Goal: Task Accomplishment & Management: Use online tool/utility

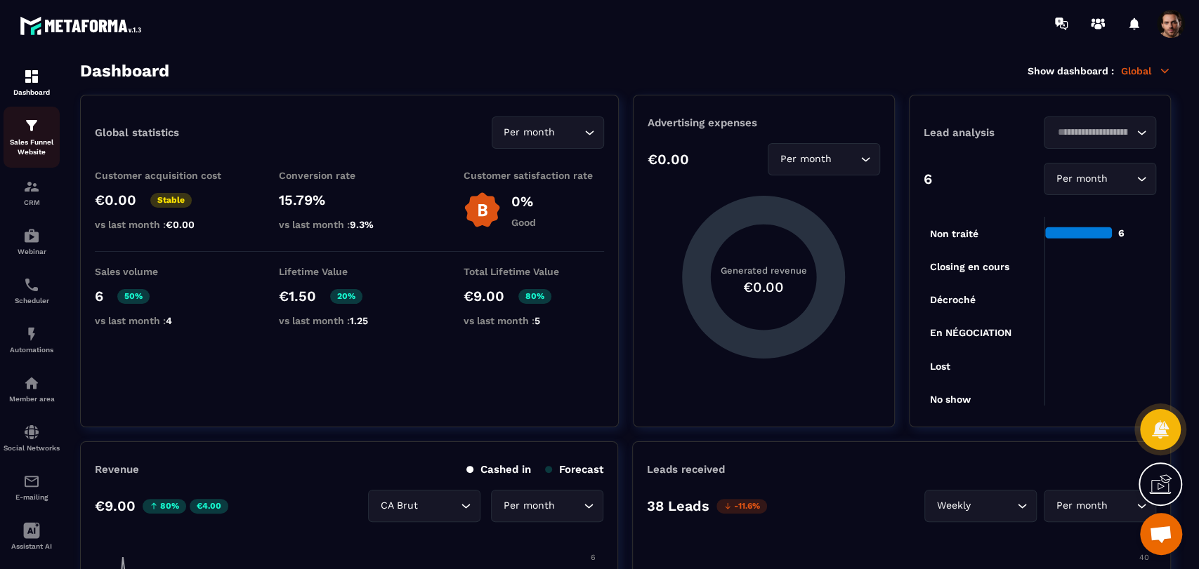
click at [34, 152] on p "Sales Funnel Website" at bounding box center [32, 148] width 56 height 20
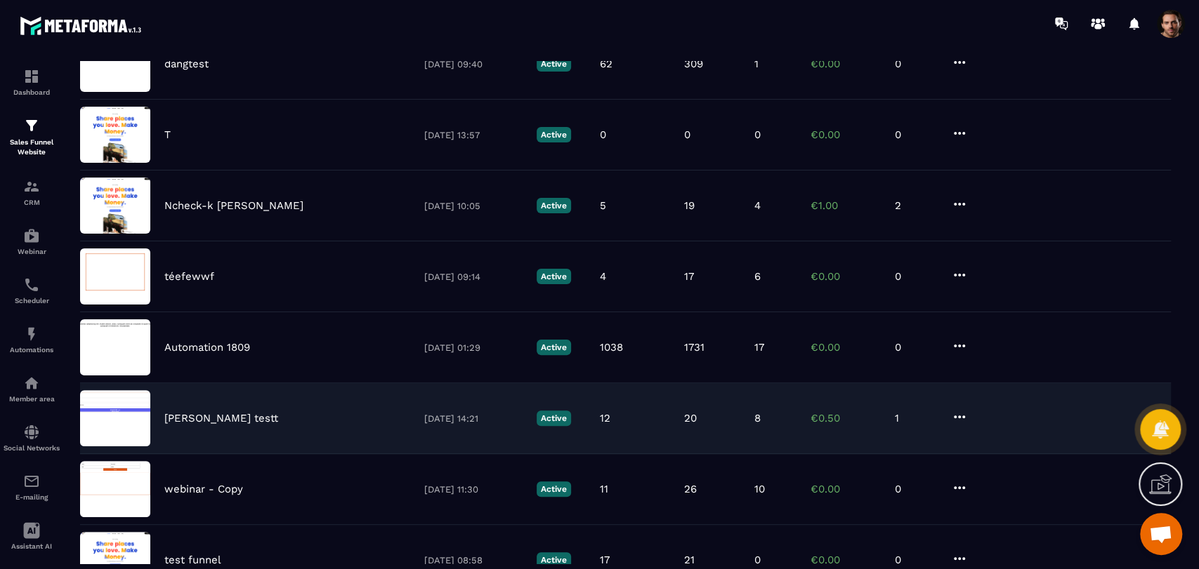
scroll to position [390, 0]
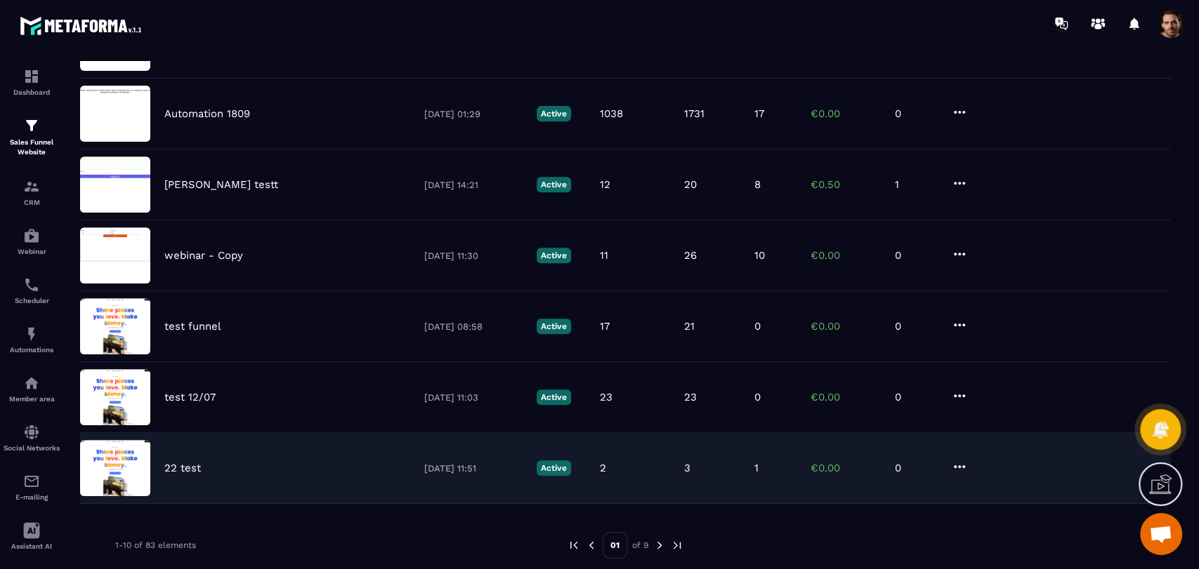
click at [619, 470] on div "2" at bounding box center [635, 468] width 70 height 13
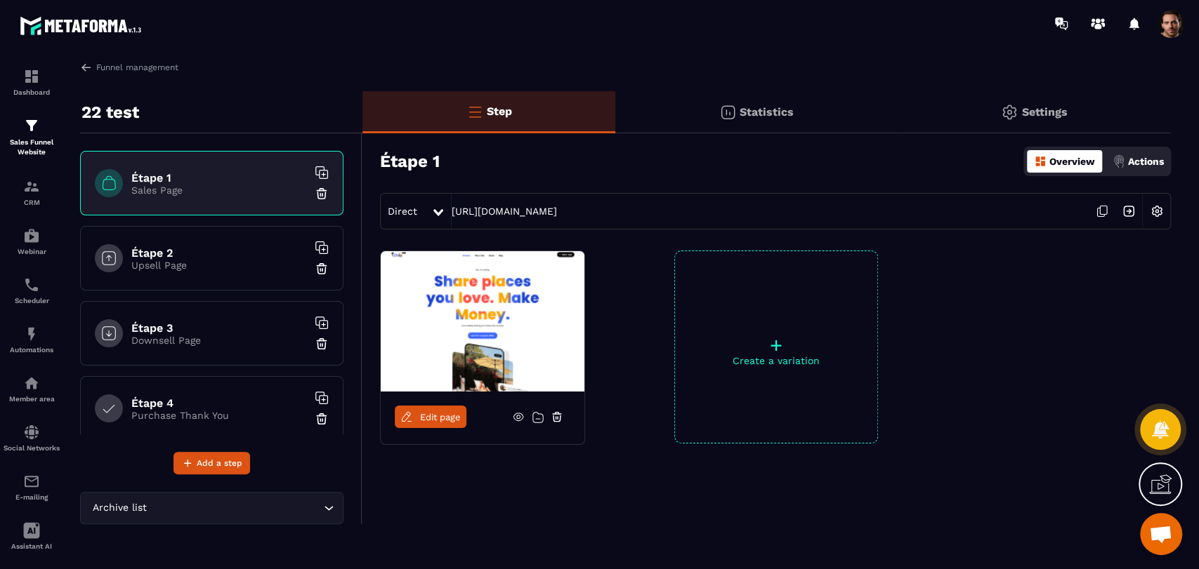
scroll to position [91, 0]
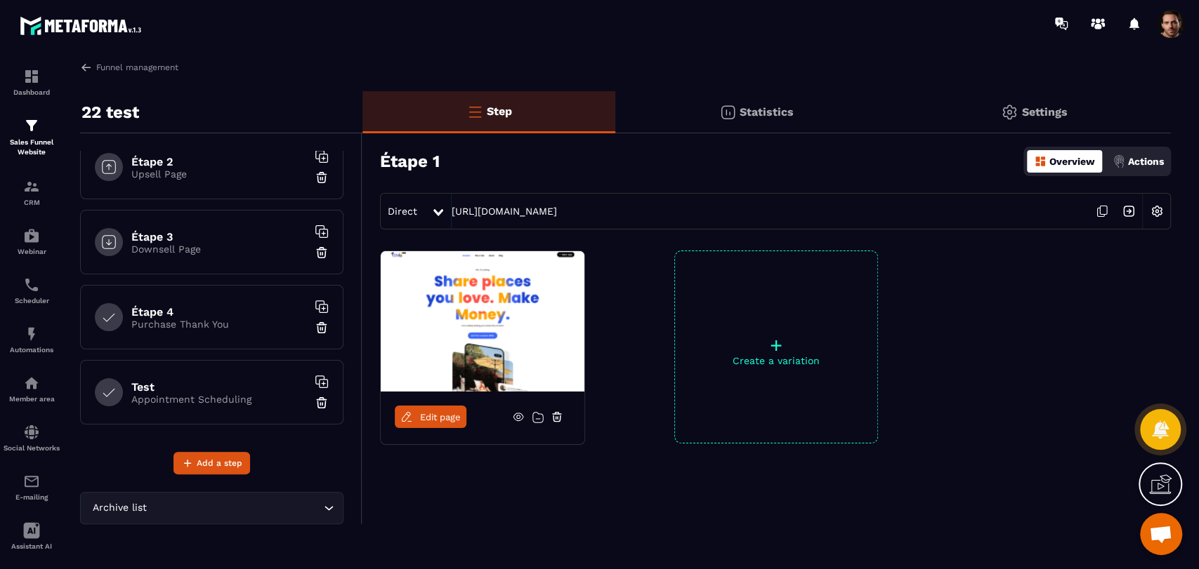
click at [195, 385] on h6 "Test" at bounding box center [219, 387] width 176 height 13
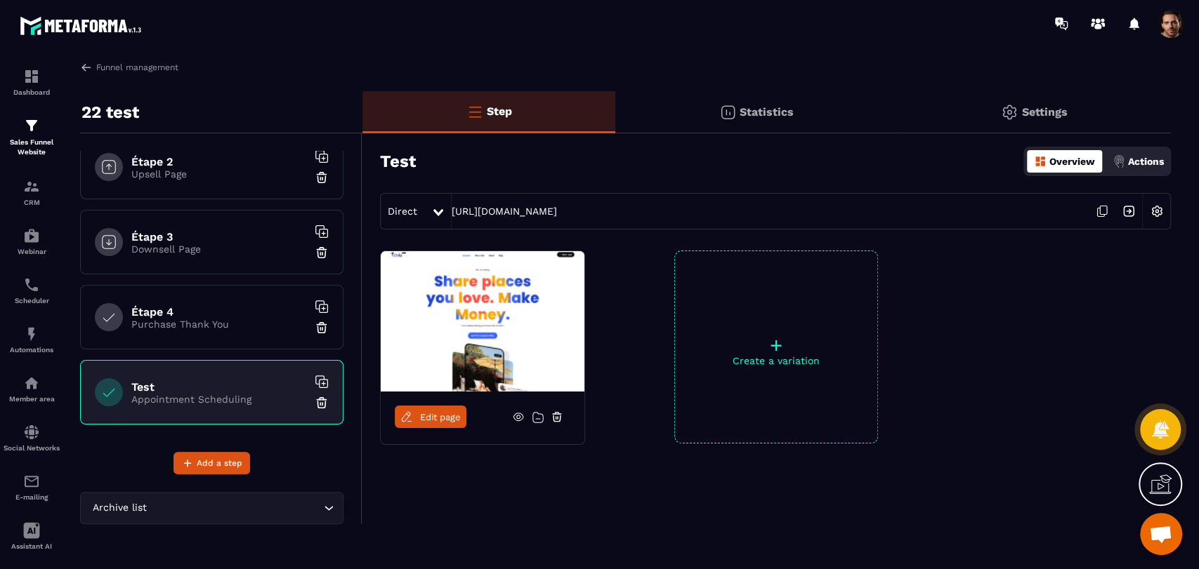
click at [437, 423] on link "Edit page" at bounding box center [431, 417] width 72 height 22
